Goal: Check status: Check status

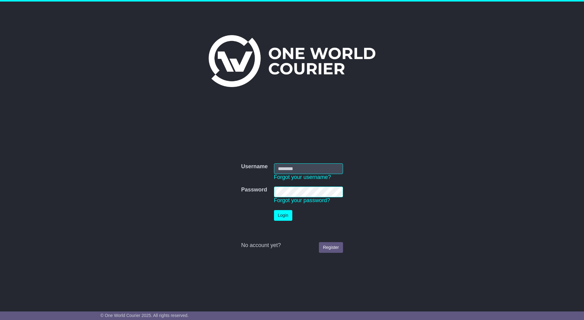
type input "*********"
click at [281, 219] on button "Login" at bounding box center [283, 215] width 18 height 11
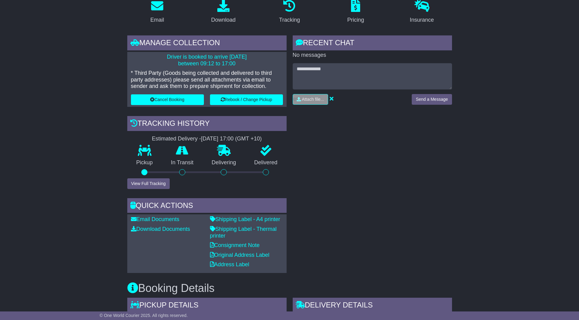
scroll to position [122, 0]
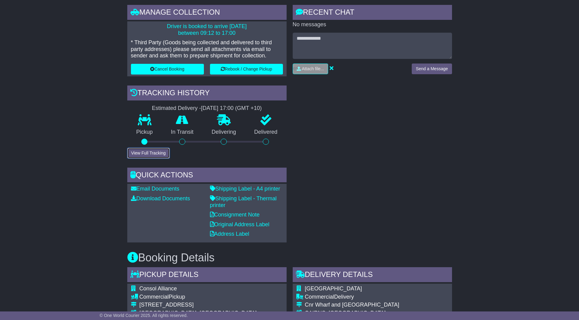
click at [147, 151] on button "View Full Tracking" at bounding box center [148, 153] width 42 height 11
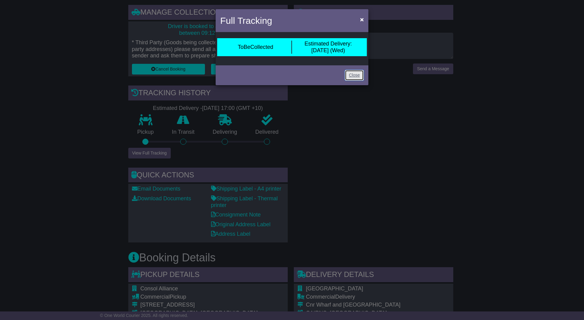
click at [356, 77] on link "Close" at bounding box center [354, 75] width 19 height 11
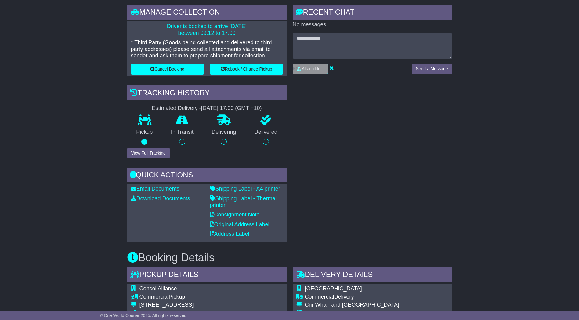
click at [69, 107] on div "Email Download Tracking Pricing Insurance" at bounding box center [289, 323] width 579 height 719
drag, startPoint x: 192, startPoint y: 106, endPoint x: 278, endPoint y: 105, distance: 86.4
click at [287, 105] on div "Manage collection Driver is booked to arrive [DATE] between 09:12 to 17:00 * Th…" at bounding box center [206, 124] width 165 height 238
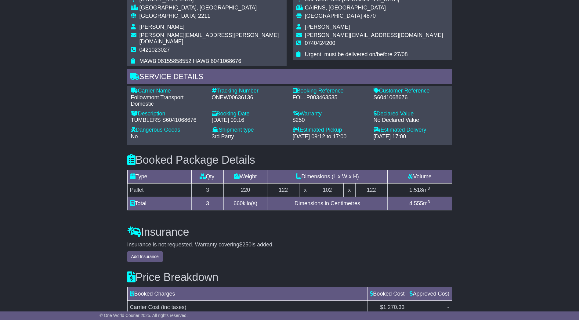
scroll to position [491, 0]
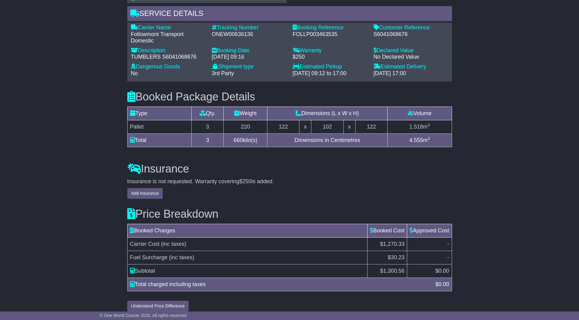
drag, startPoint x: 380, startPoint y: 263, endPoint x: 403, endPoint y: 262, distance: 22.6
click at [403, 264] on td "$ 1,300.56" at bounding box center [388, 270] width 40 height 13
